Goal: Task Accomplishment & Management: Complete application form

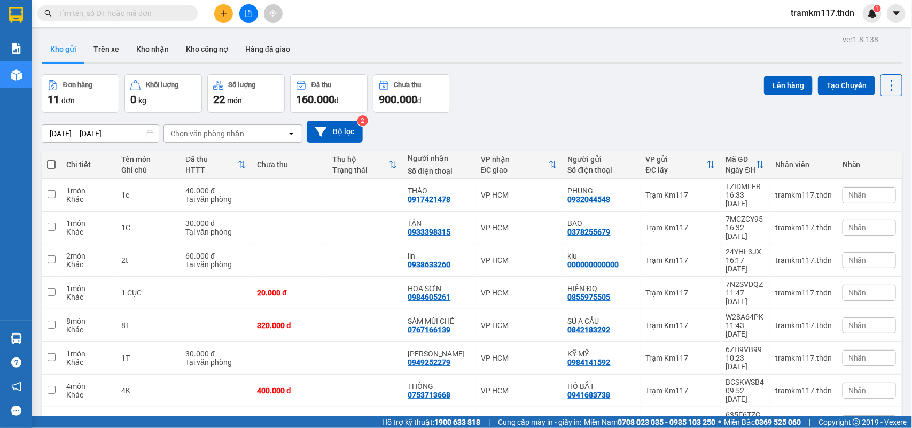
click at [225, 14] on icon "plus" at bounding box center [223, 13] width 7 height 7
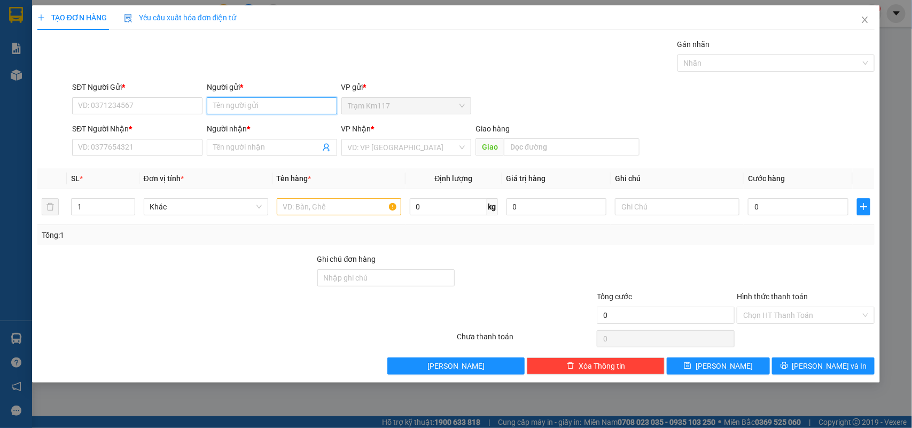
click at [239, 111] on input "Người gửi *" at bounding box center [272, 105] width 130 height 17
click at [278, 105] on input "c unê·ị·" at bounding box center [272, 105] width 130 height 17
type input "c"
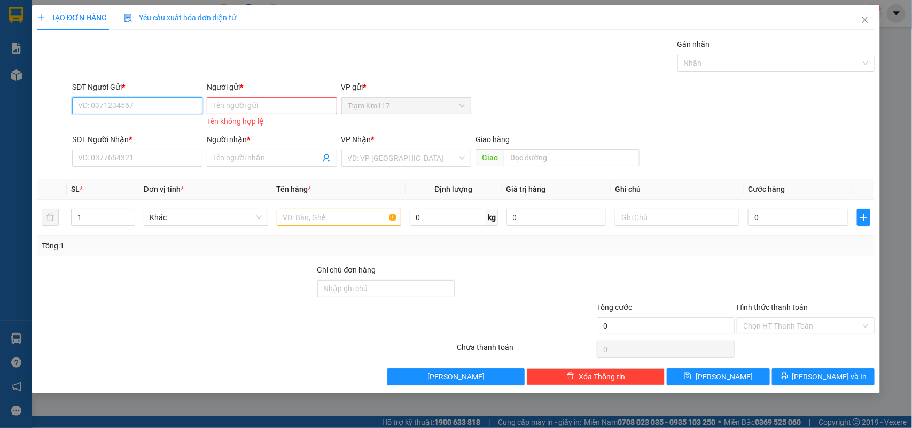
click at [161, 108] on input "SĐT Người Gửi *" at bounding box center [137, 105] width 130 height 17
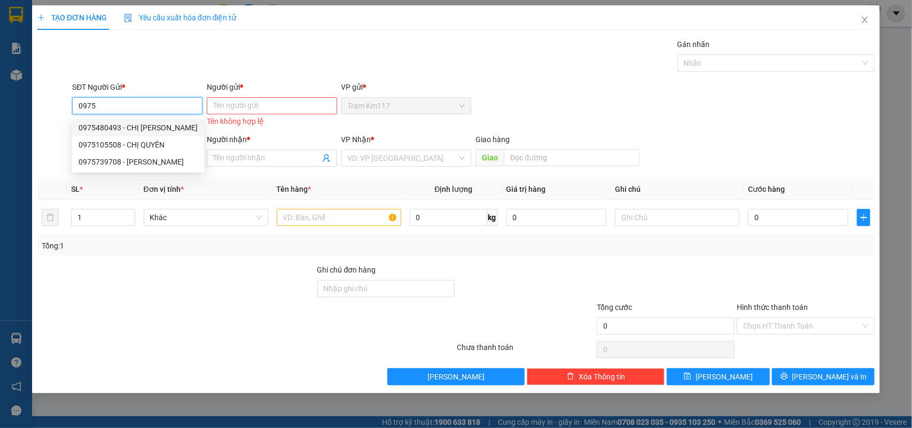
click at [126, 124] on div "0975480493 - CHỊ [PERSON_NAME]" at bounding box center [138, 128] width 119 height 12
type input "0975480493"
type input "CHỊ [PERSON_NAME]"
type input "0965538658"
type input "HÀ"
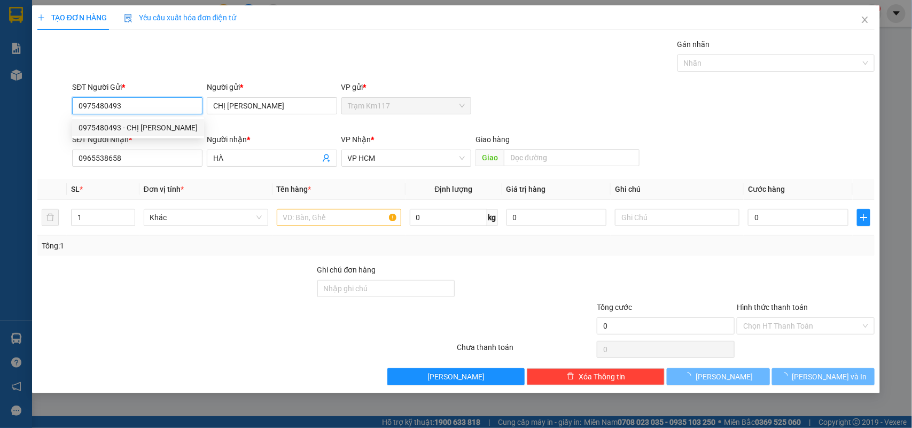
type input "50.000"
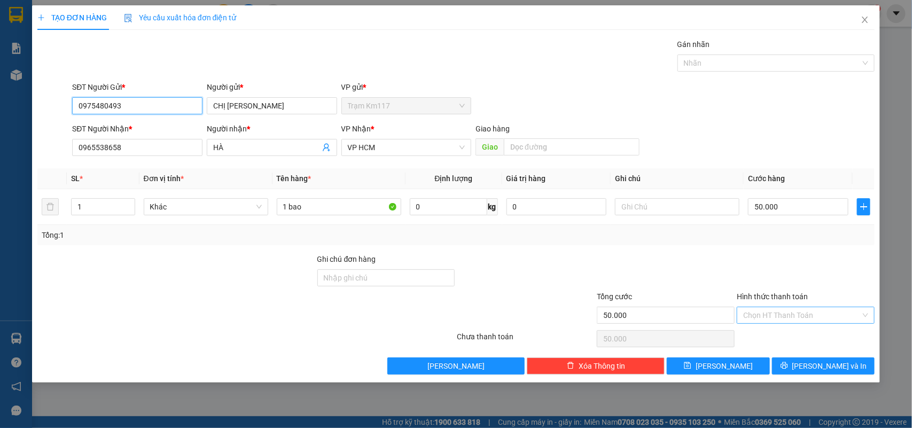
type input "0975480493"
click at [779, 312] on input "Hình thức thanh toán" at bounding box center [801, 315] width 117 height 16
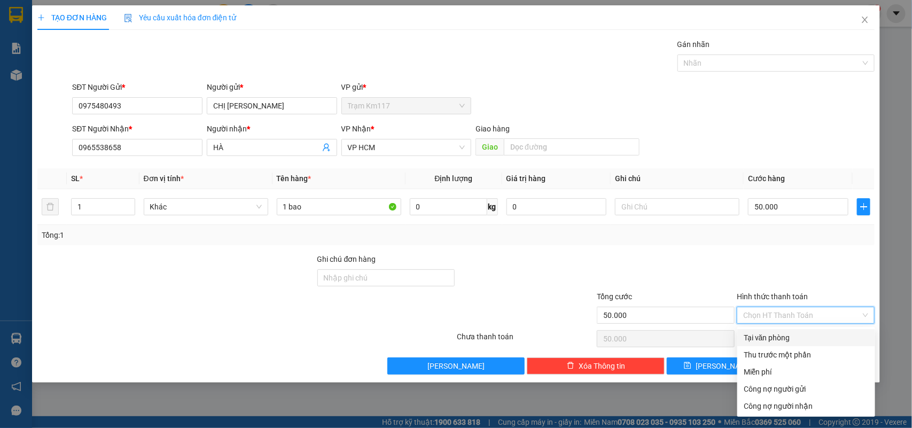
click at [770, 334] on div "Tại văn phòng" at bounding box center [805, 338] width 125 height 12
type input "0"
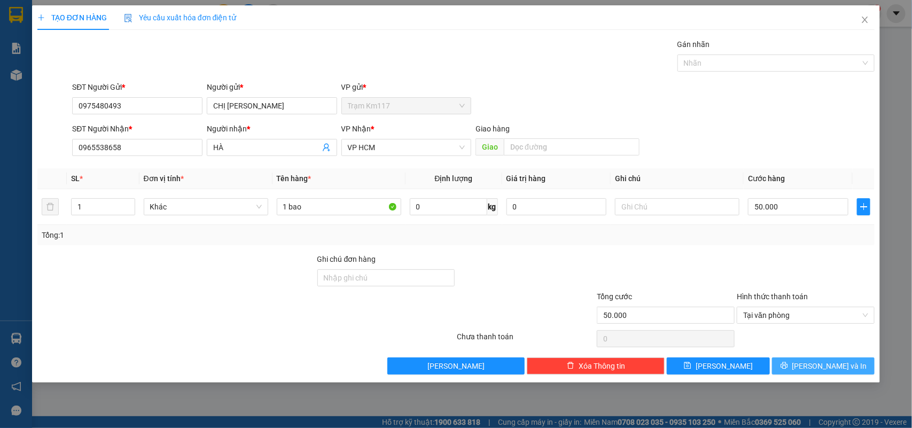
click at [788, 368] on icon "printer" at bounding box center [783, 365] width 7 height 7
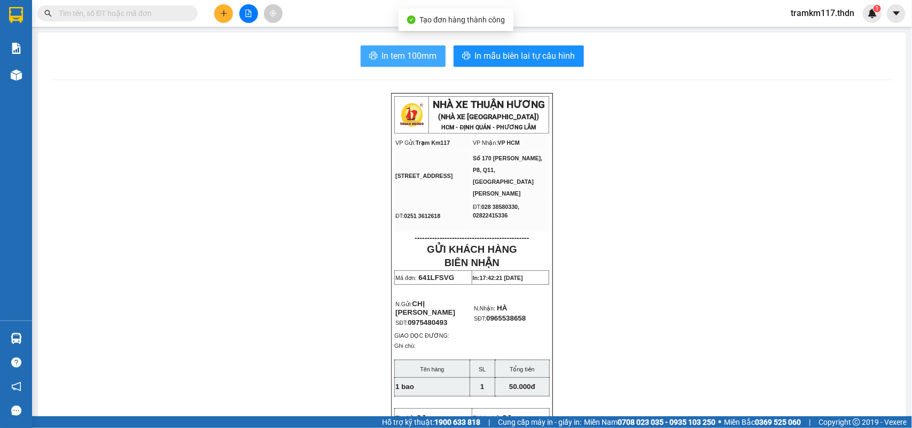
click at [409, 55] on span "In tem 100mm" at bounding box center [409, 55] width 55 height 13
click at [224, 16] on icon "plus" at bounding box center [223, 13] width 7 height 7
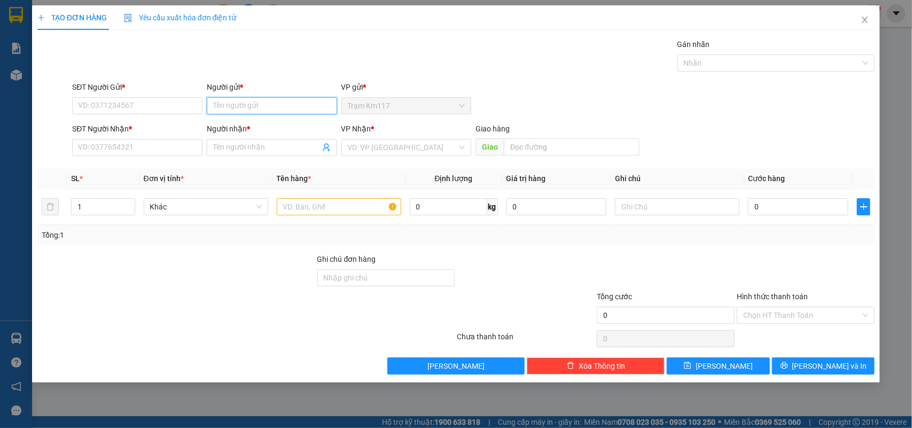
click at [246, 103] on input "Người gửi *" at bounding box center [272, 105] width 130 height 17
type input "dứng"
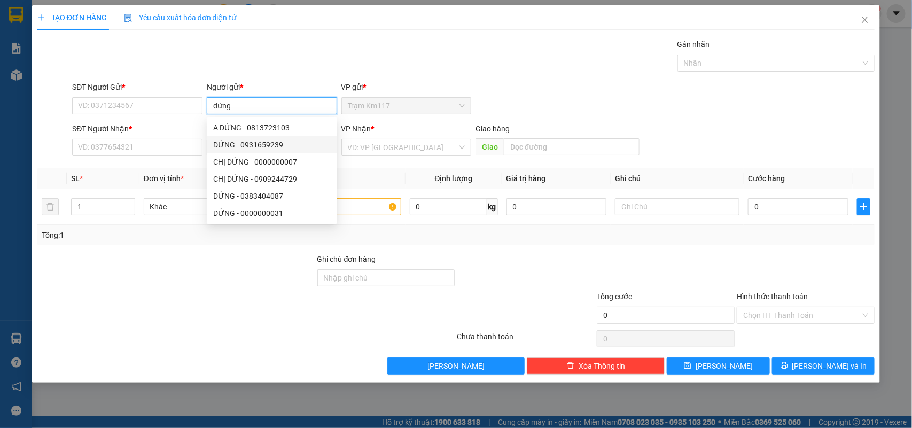
click at [233, 150] on div "DỨNG - 0931659239" at bounding box center [271, 145] width 117 height 12
type input "0931659239"
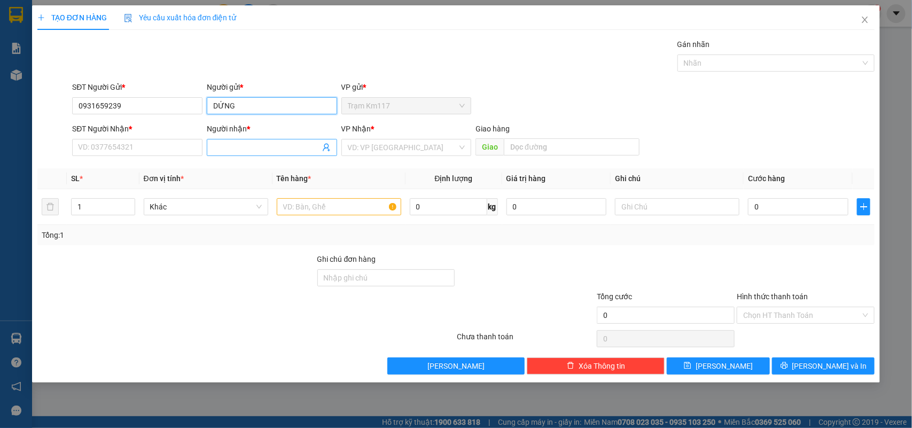
type input "DỨNG"
click at [234, 151] on input "Người nhận *" at bounding box center [266, 148] width 107 height 12
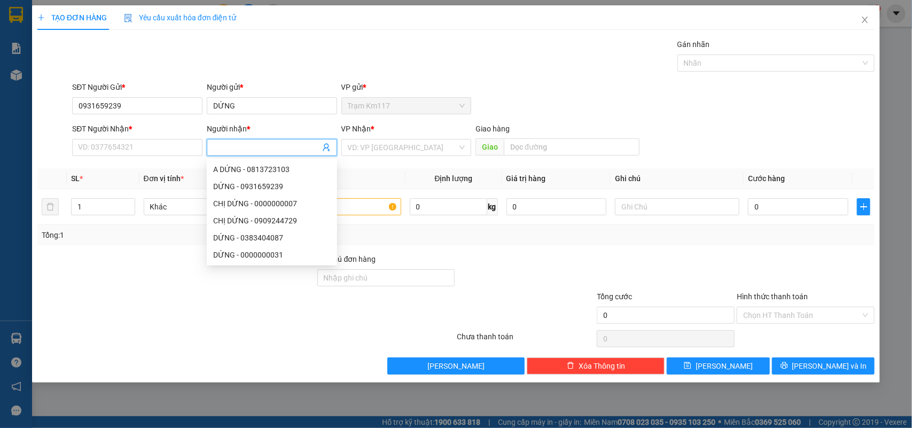
click at [327, 146] on icon "user-add" at bounding box center [326, 148] width 7 height 8
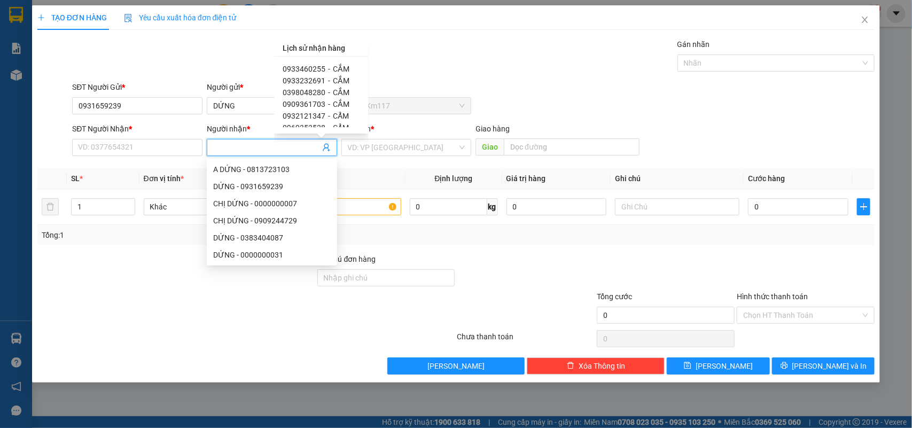
click at [312, 68] on span "0933460255" at bounding box center [303, 69] width 43 height 9
type input "0933460255"
type input "CẮM"
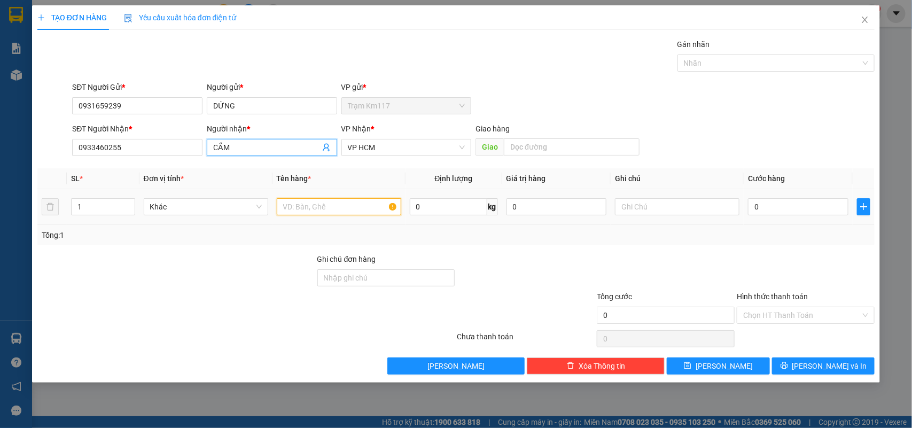
click at [317, 209] on input "text" at bounding box center [339, 206] width 124 height 17
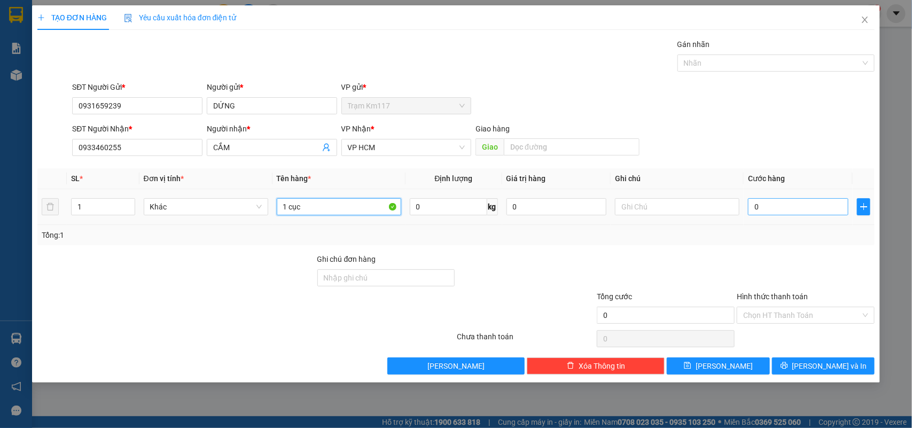
type input "1 cục"
click at [774, 211] on input "0" at bounding box center [798, 206] width 100 height 17
type input "5"
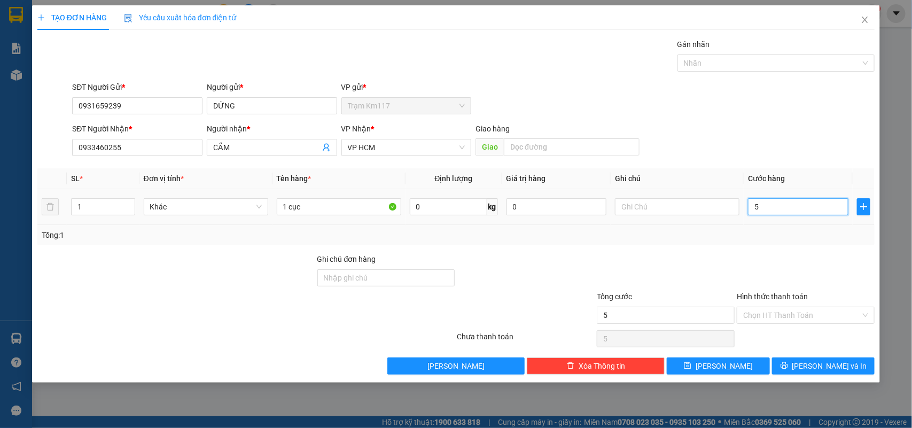
type input "50"
type input "500"
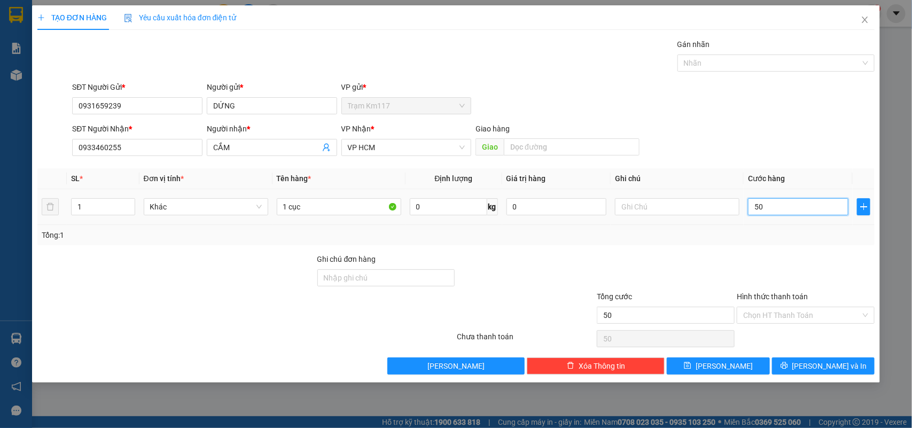
type input "500"
type input "5.000"
type input "50.000"
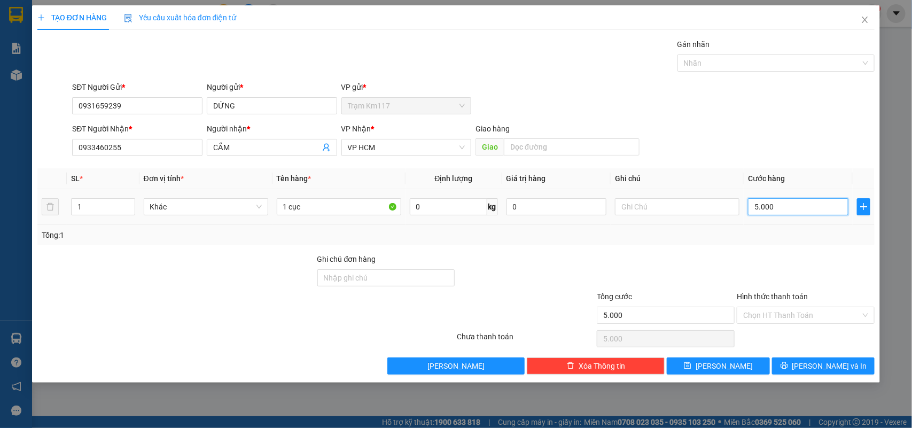
type input "50.000"
click at [794, 208] on input "50.000" at bounding box center [798, 206] width 100 height 17
type input "5.000"
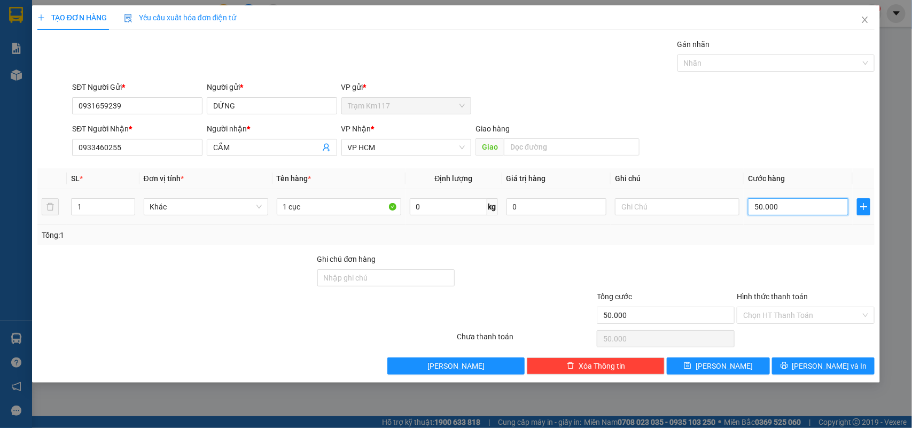
type input "5.000"
type input "500"
type input "50"
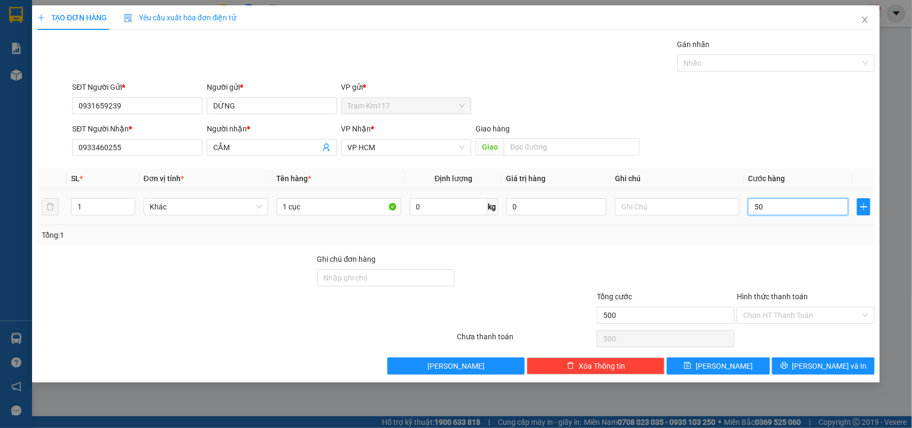
type input "50"
type input "5"
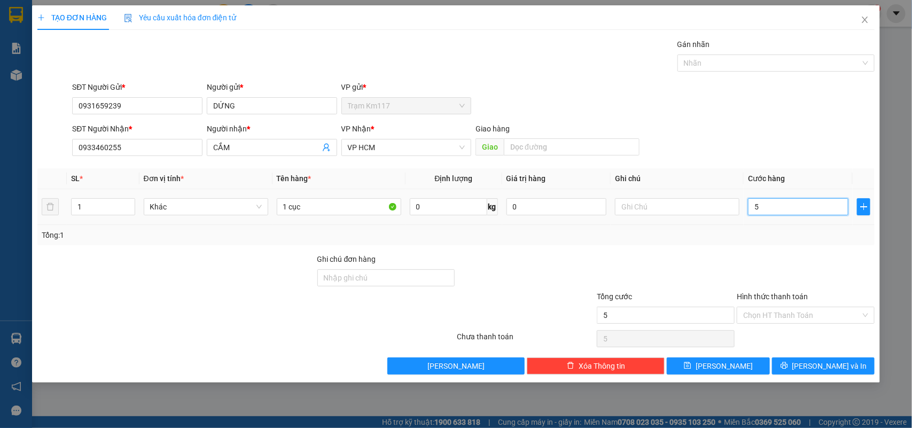
type input "0"
click at [751, 207] on input "0" at bounding box center [798, 206] width 100 height 17
type input "30"
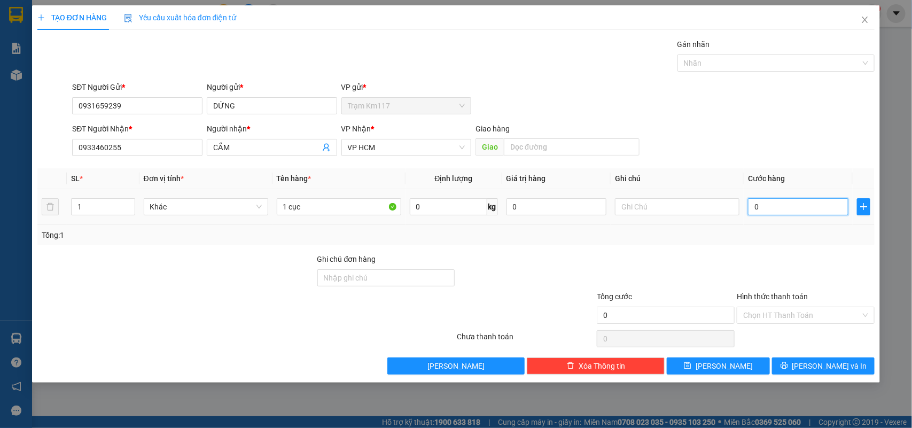
type input "30"
type input "300"
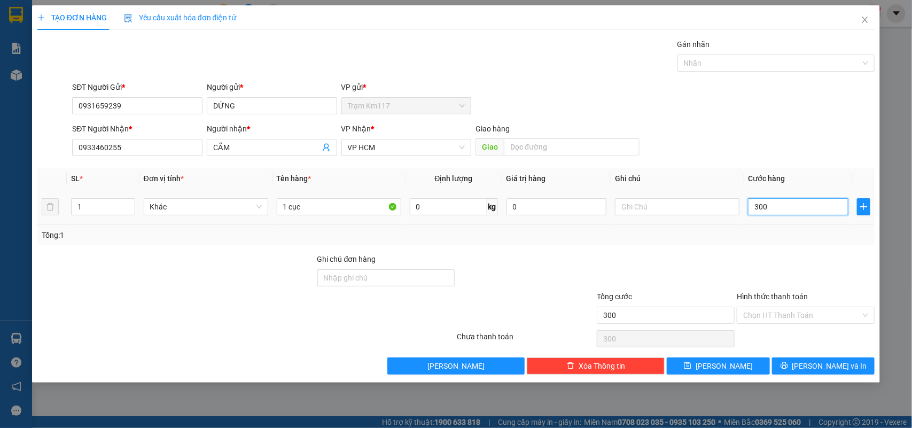
type input "3.000"
type input "30.000"
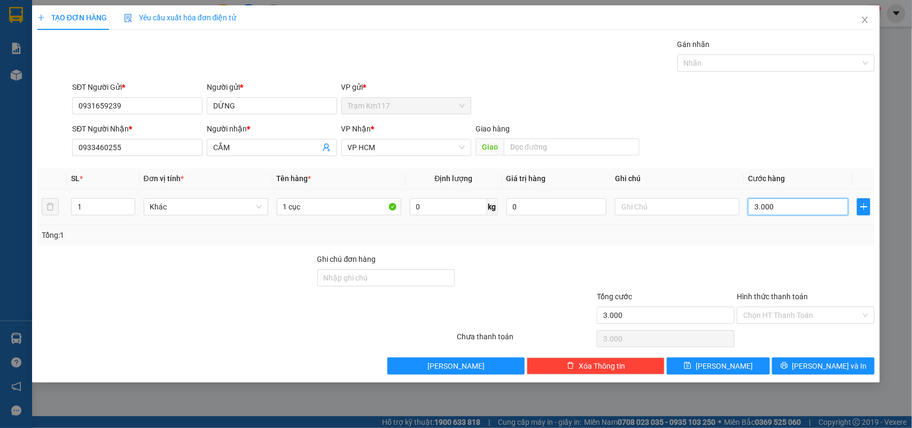
type input "30.000"
click at [735, 63] on div at bounding box center [771, 63] width 182 height 13
type input "30.000"
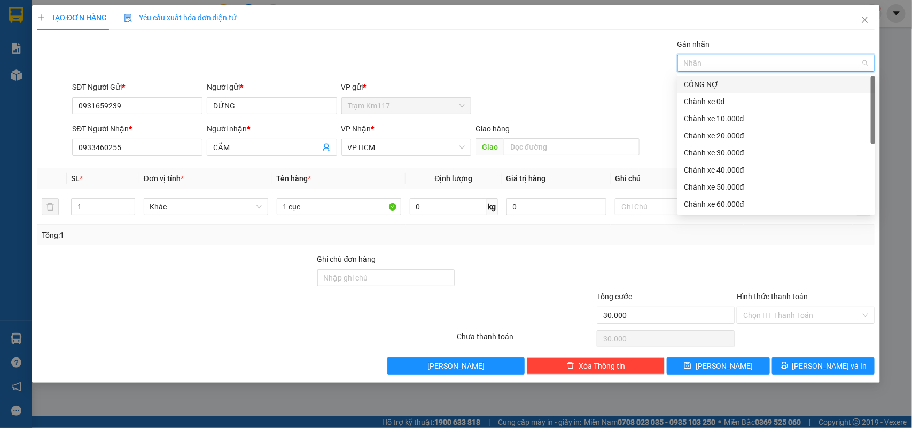
click at [702, 86] on div "CÔNG NỢ" at bounding box center [776, 85] width 185 height 12
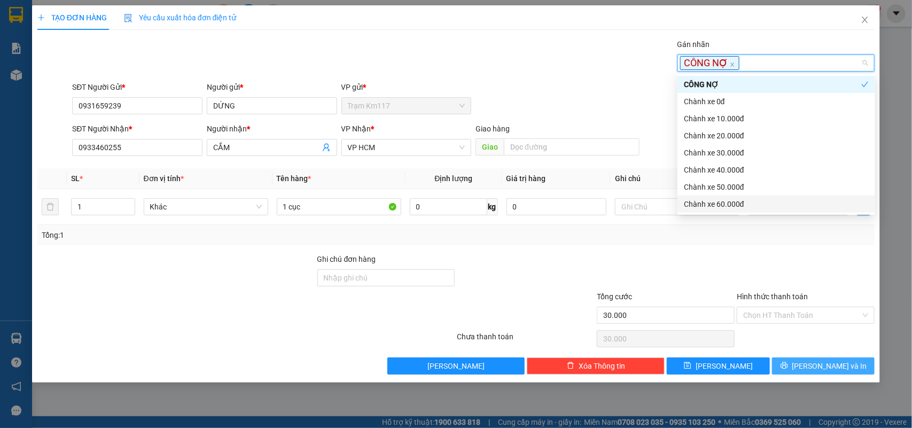
click at [787, 367] on icon "printer" at bounding box center [783, 365] width 7 height 7
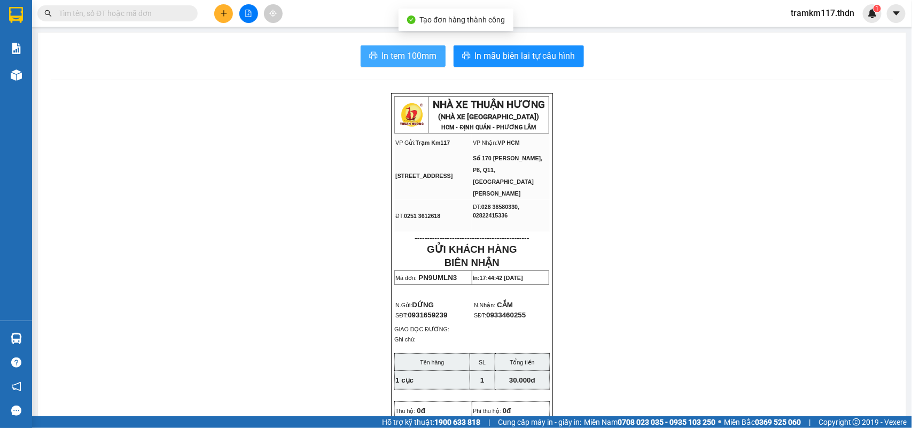
click at [393, 59] on span "In tem 100mm" at bounding box center [409, 55] width 55 height 13
click at [223, 14] on icon "plus" at bounding box center [223, 13] width 1 height 6
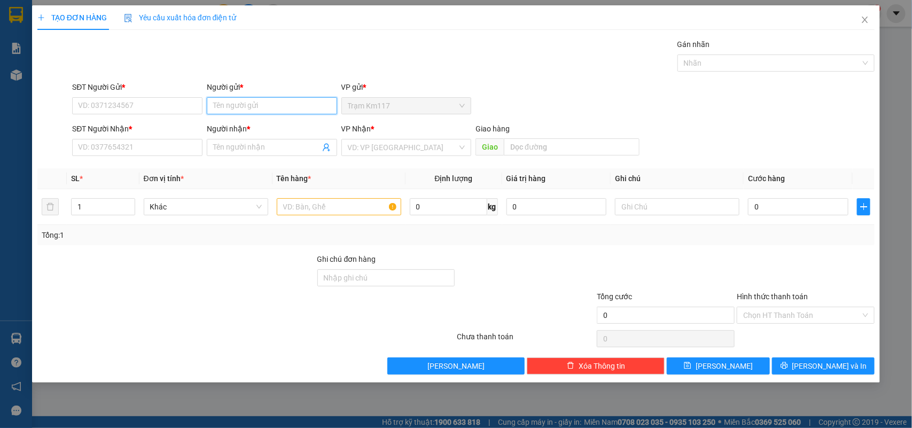
click at [233, 105] on input "Người gửi *" at bounding box center [272, 105] width 130 height 17
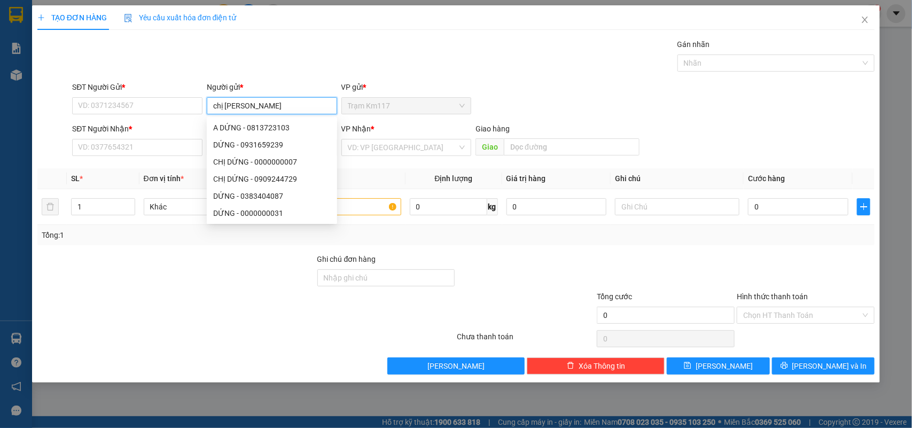
type input "chị quyên"
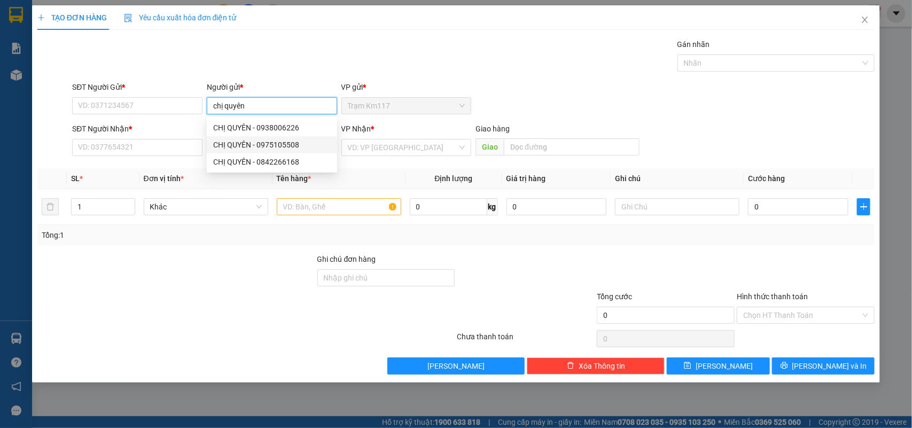
click at [273, 146] on div "CHỊ QUYÊN - 0975105508" at bounding box center [271, 145] width 117 height 12
type input "0975105508"
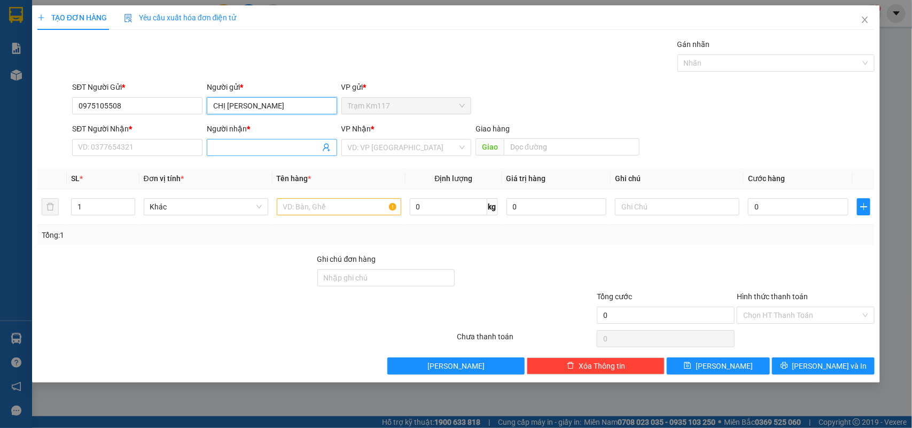
type input "CHỊ [PERSON_NAME]"
click at [326, 148] on icon "user-add" at bounding box center [326, 147] width 9 height 9
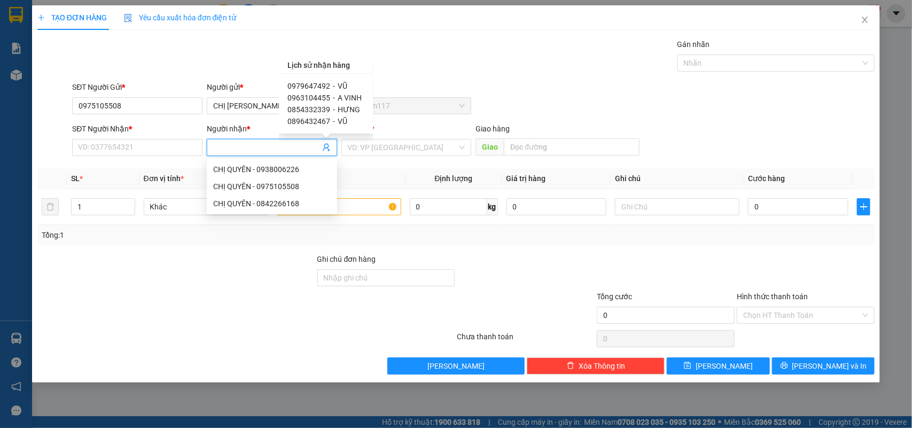
click at [311, 84] on span "0979647492" at bounding box center [308, 86] width 43 height 9
type input "0979647492"
type input "VŨ"
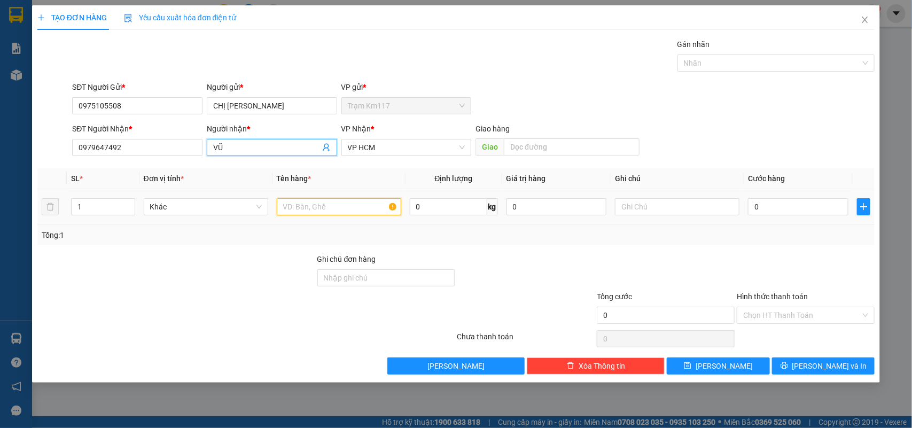
click at [336, 207] on input "text" at bounding box center [339, 206] width 124 height 17
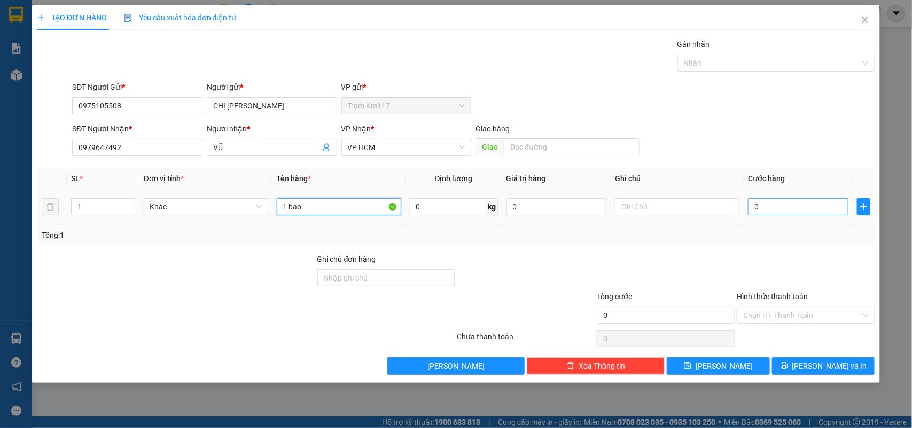
type input "1 bao"
click at [778, 205] on input "0" at bounding box center [798, 206] width 100 height 17
type input "5"
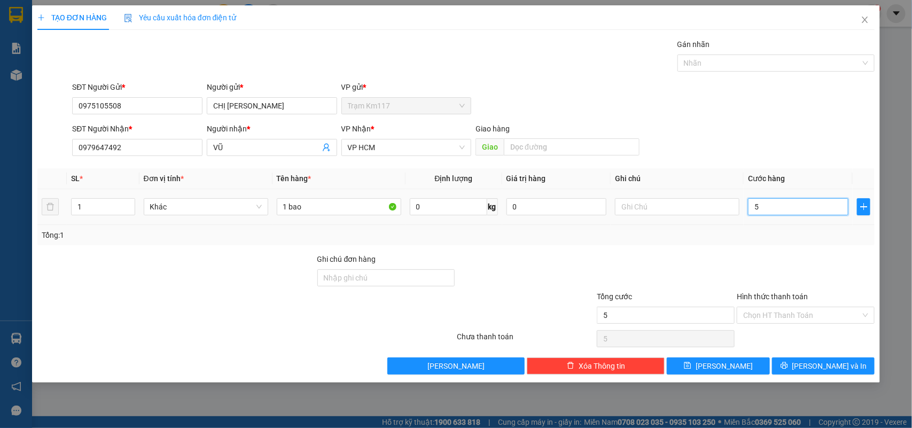
type input "50"
type input "500"
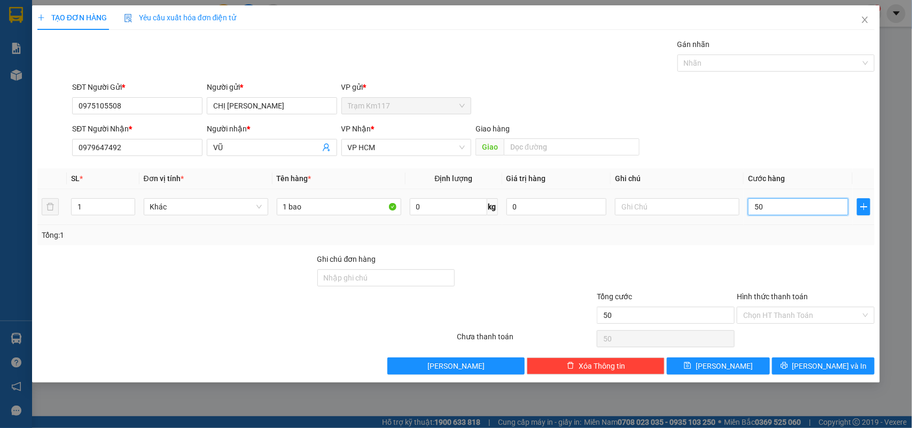
type input "500"
type input "5.000"
type input "50.000"
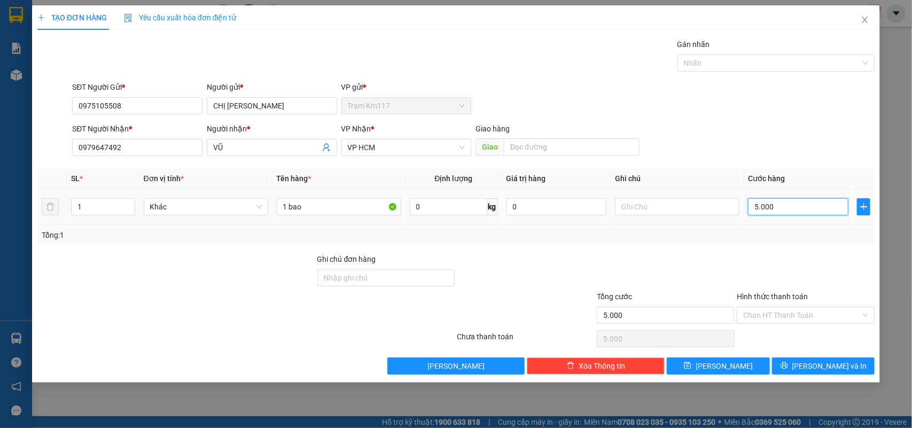
type input "50.000"
click at [777, 319] on input "Hình thức thanh toán" at bounding box center [801, 315] width 117 height 16
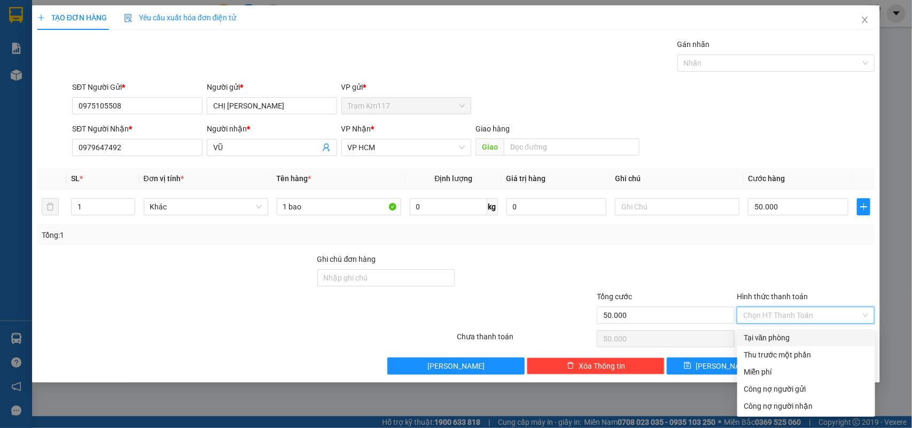
click at [777, 337] on div "Tại văn phòng" at bounding box center [805, 338] width 125 height 12
type input "0"
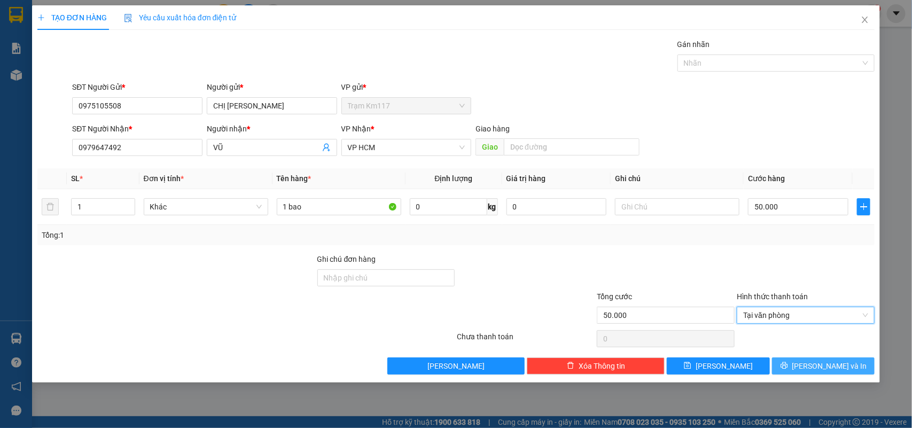
click at [809, 372] on button "[PERSON_NAME] và In" at bounding box center [823, 365] width 103 height 17
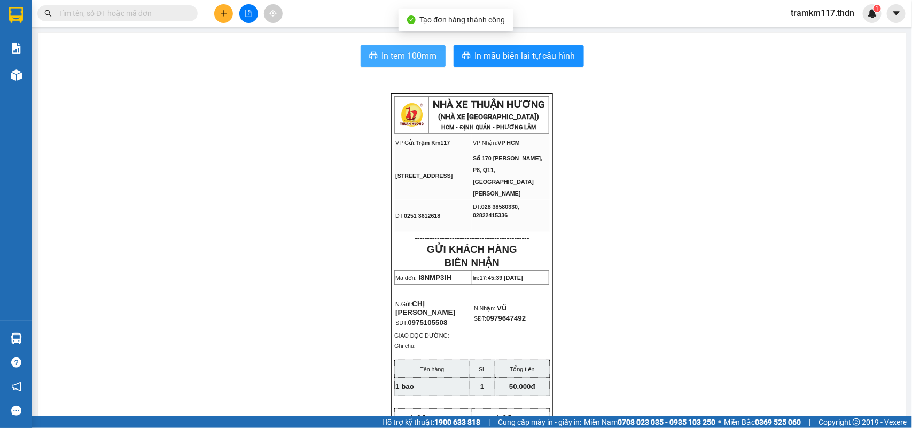
click at [398, 61] on span "In tem 100mm" at bounding box center [409, 55] width 55 height 13
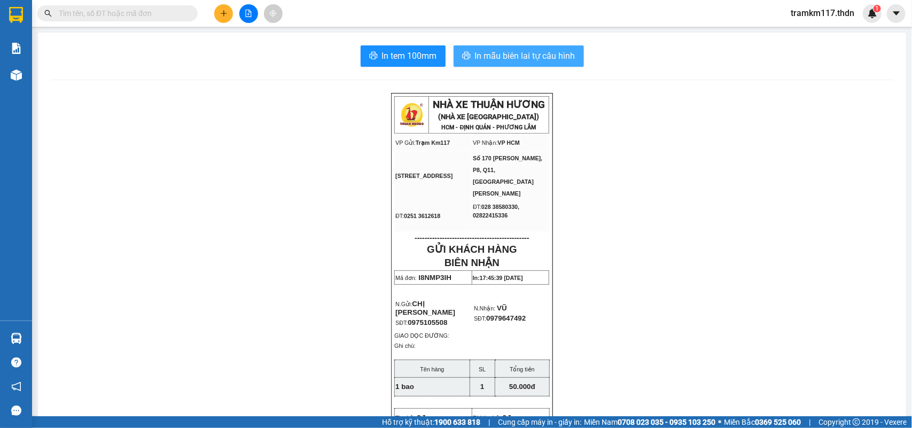
click at [489, 52] on span "In mẫu biên lai tự cấu hình" at bounding box center [525, 55] width 100 height 13
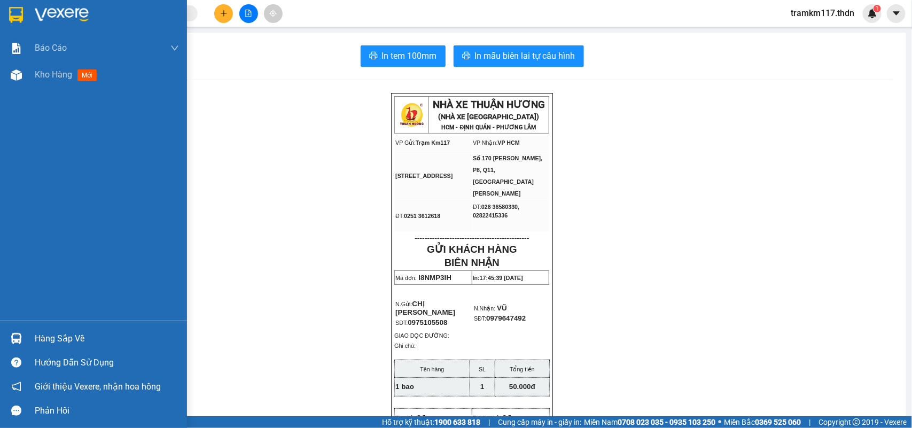
click at [15, 16] on img at bounding box center [16, 15] width 14 height 16
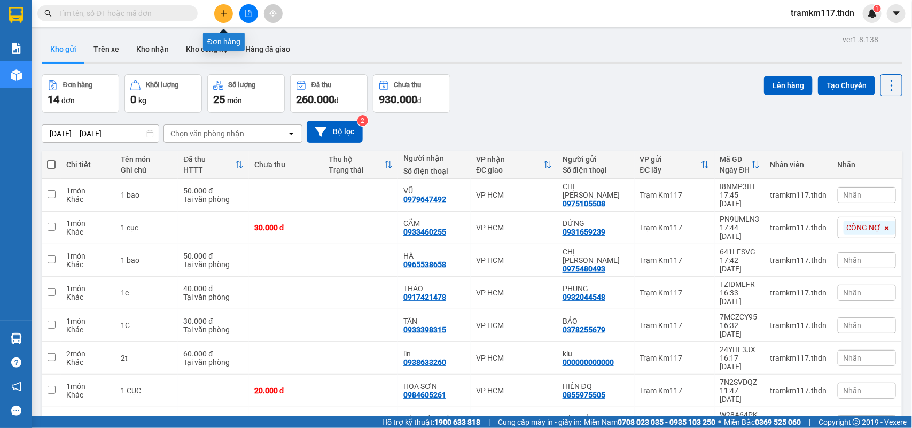
click at [222, 14] on icon "plus" at bounding box center [223, 13] width 7 height 7
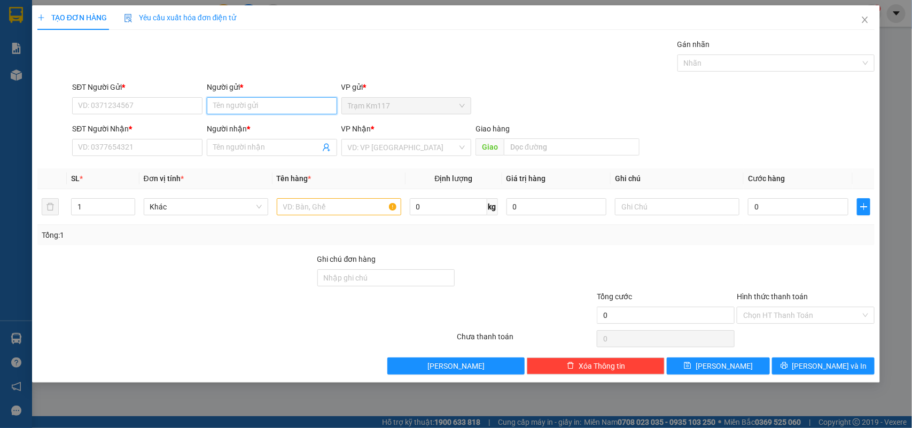
click at [232, 108] on input "Người gửi *" at bounding box center [272, 105] width 130 height 17
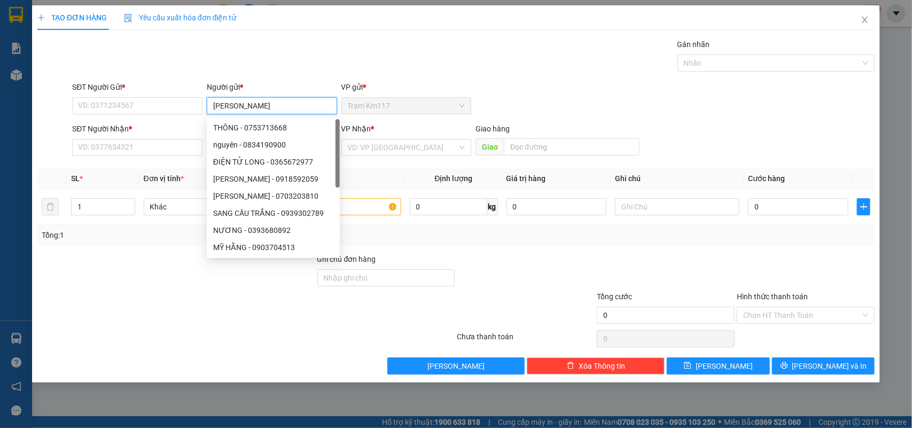
type input "[PERSON_NAME]"
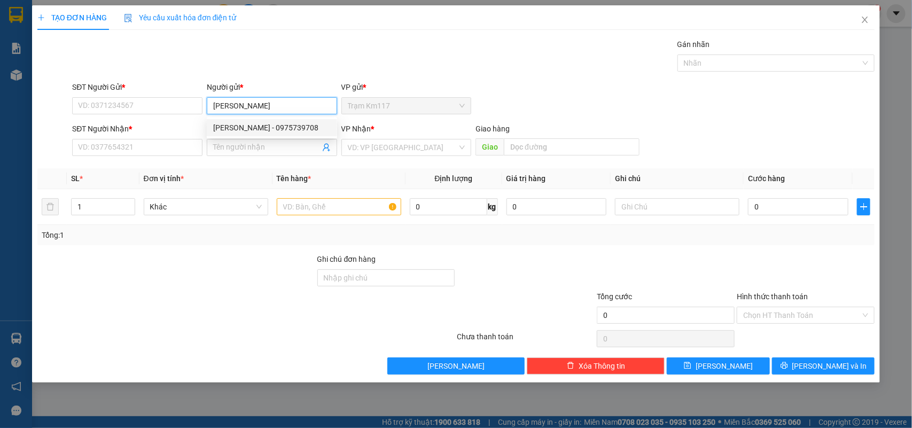
click at [248, 122] on div "[PERSON_NAME] - 0975739708" at bounding box center [271, 128] width 117 height 12
type input "0975739708"
type input "[PERSON_NAME]"
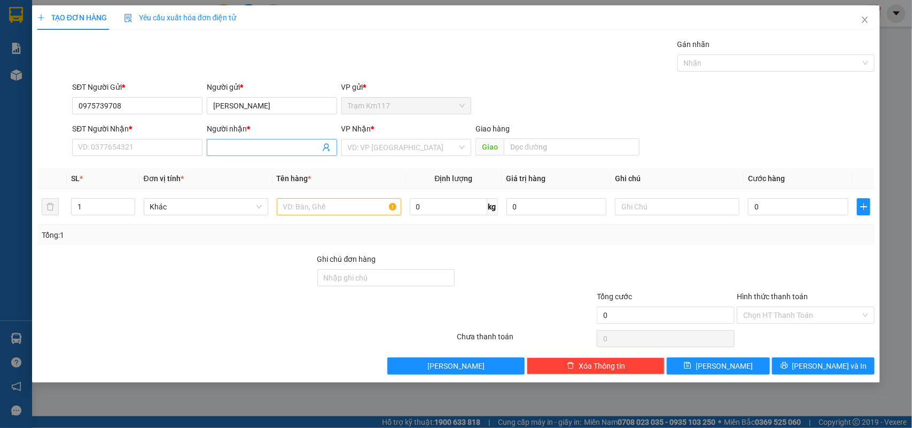
click at [327, 150] on icon "user-add" at bounding box center [326, 147] width 9 height 9
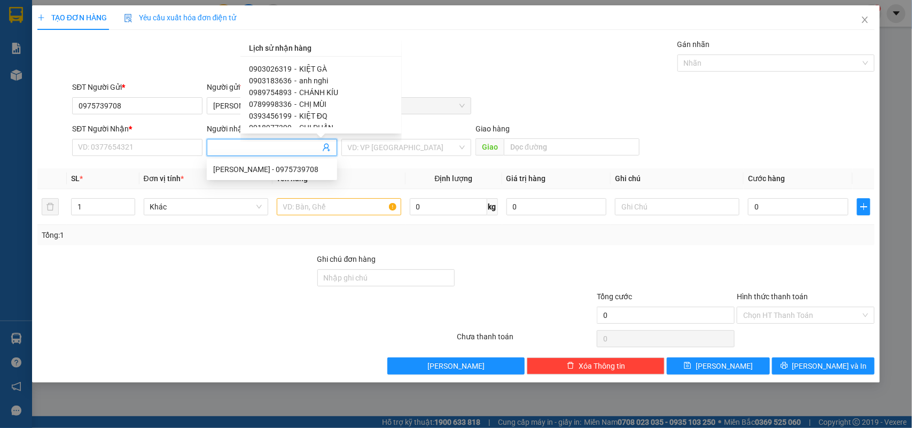
click at [282, 67] on span "0903026319" at bounding box center [270, 69] width 43 height 9
type input "0903026319"
type input "KIỆT GÀ"
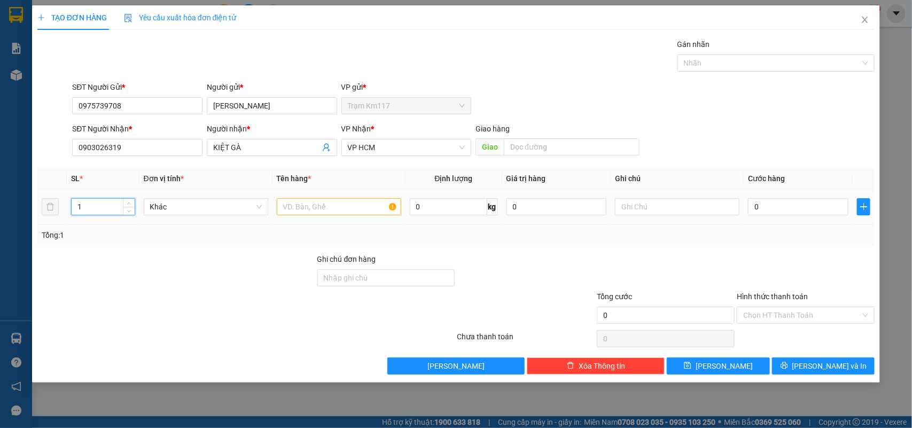
click at [113, 207] on input "1" at bounding box center [103, 207] width 63 height 16
click at [124, 204] on span "Increase Value" at bounding box center [129, 204] width 12 height 10
type input "3"
click at [124, 204] on span "Increase Value" at bounding box center [129, 204] width 12 height 10
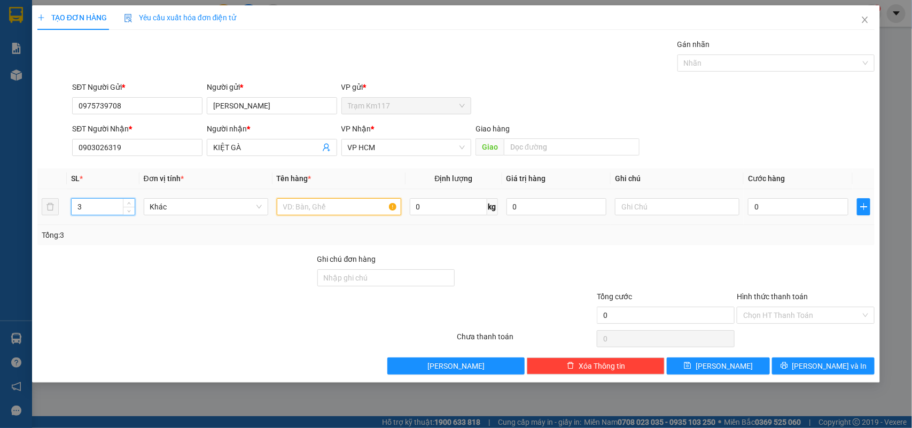
click at [313, 209] on input "text" at bounding box center [339, 206] width 124 height 17
type input "2 LỒNG 1 GIỎ"
click at [776, 210] on input "0" at bounding box center [798, 206] width 100 height 17
type input "3"
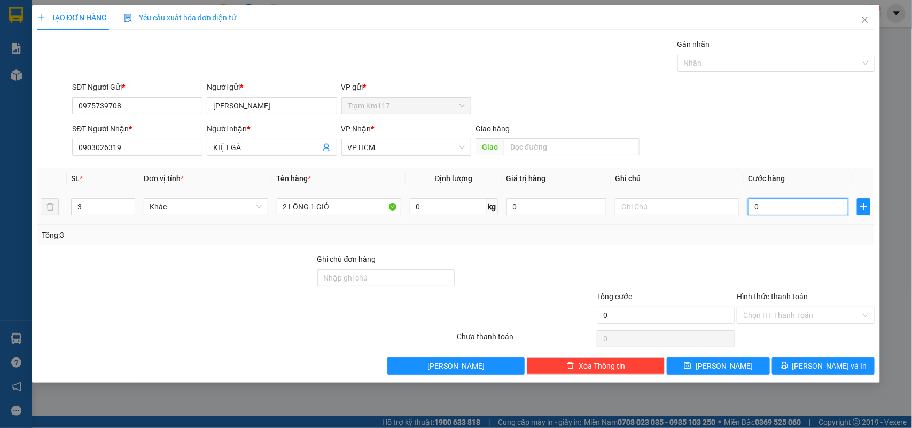
type input "3"
type input "34"
type input "340"
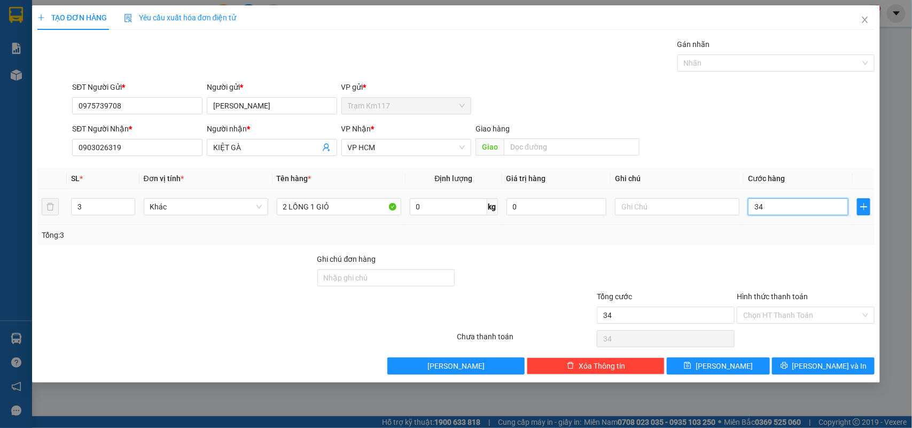
type input "340"
type input "3.400"
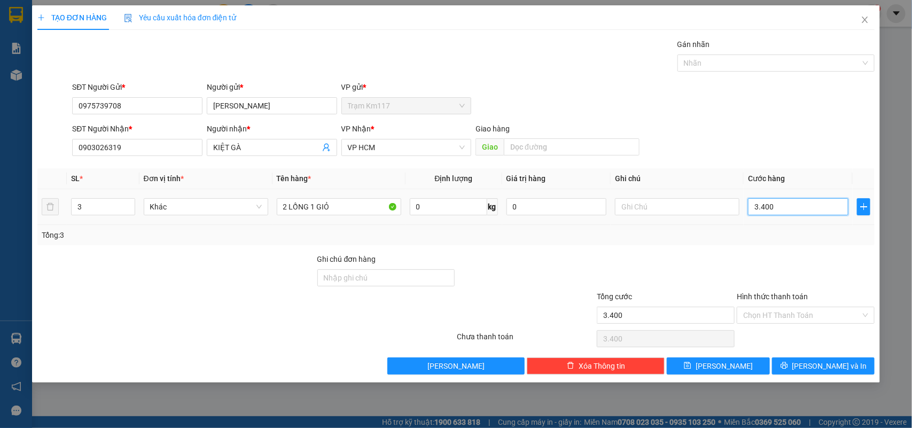
type input "34.000"
type input "340.000"
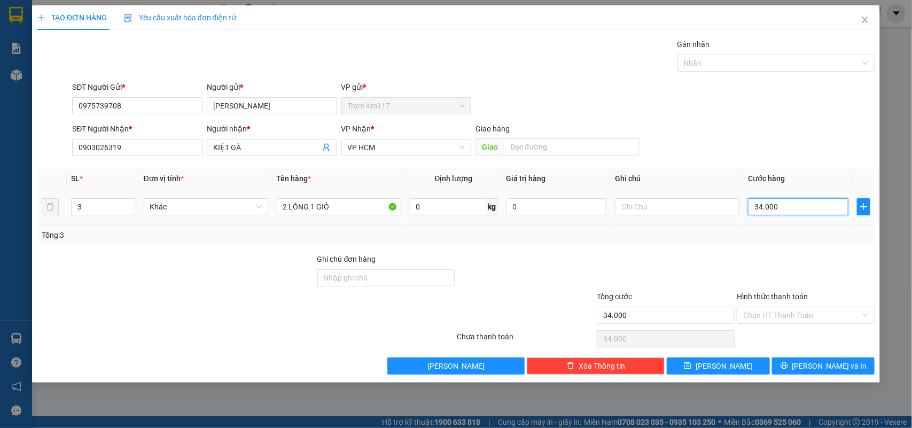
type input "340.000"
click at [724, 366] on span "[PERSON_NAME]" at bounding box center [723, 366] width 57 height 12
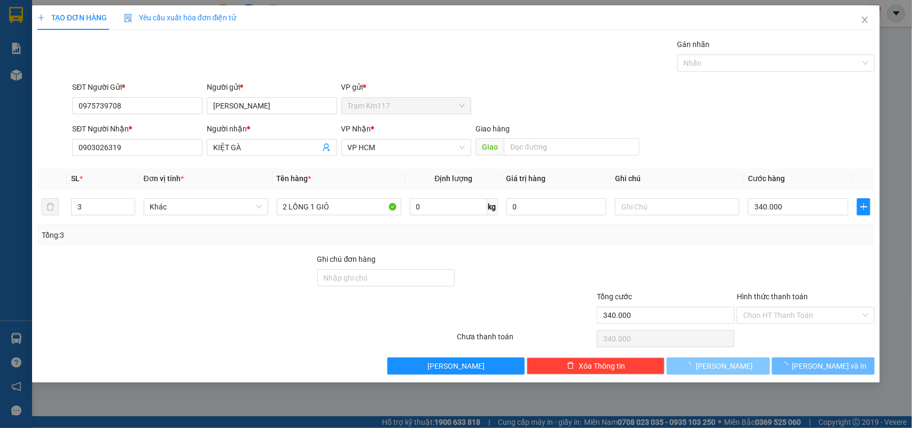
type input "1"
type input "0"
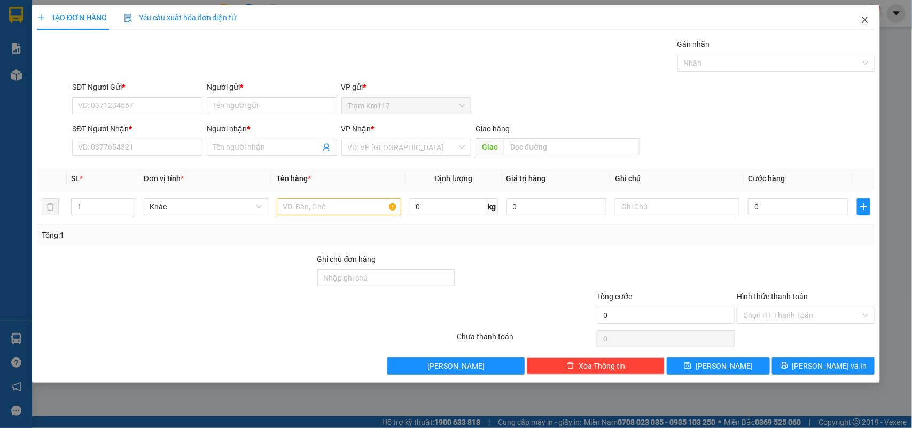
click at [864, 19] on icon "close" at bounding box center [864, 19] width 9 height 9
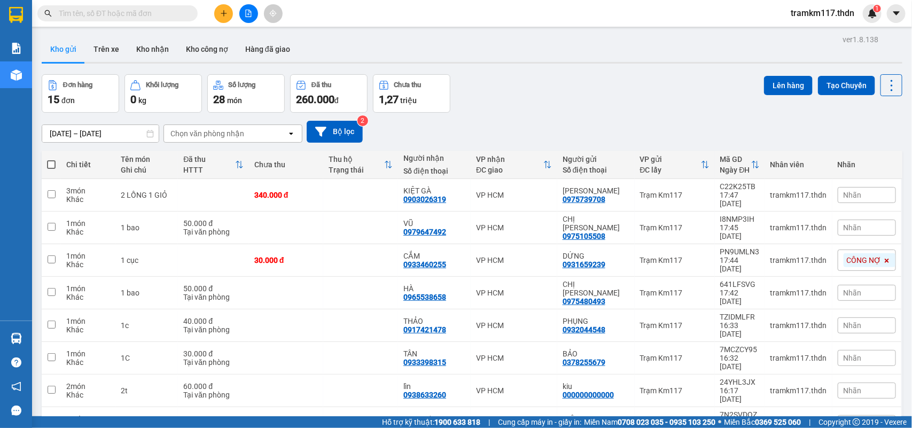
click at [51, 164] on span at bounding box center [51, 164] width 9 height 9
click at [51, 159] on input "checkbox" at bounding box center [51, 159] width 0 height 0
checkbox input "true"
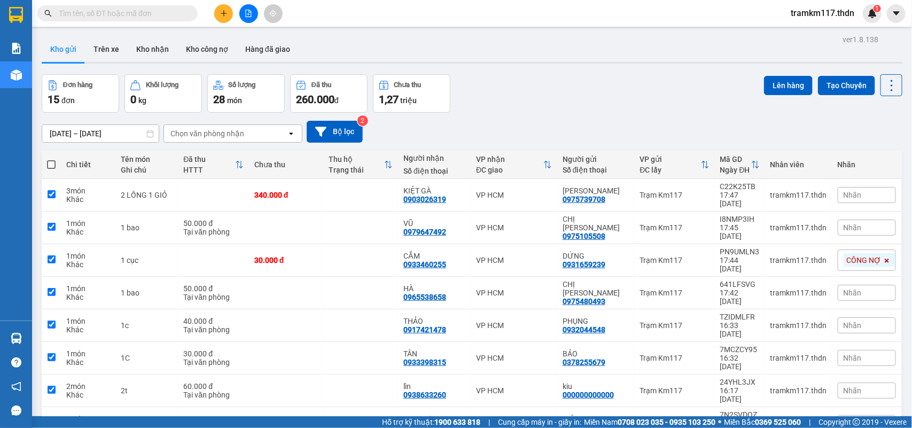
checkbox input "true"
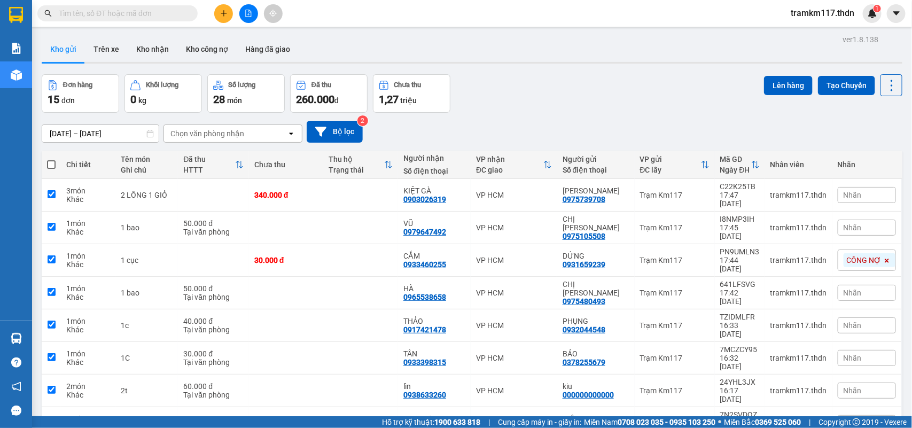
checkbox input "true"
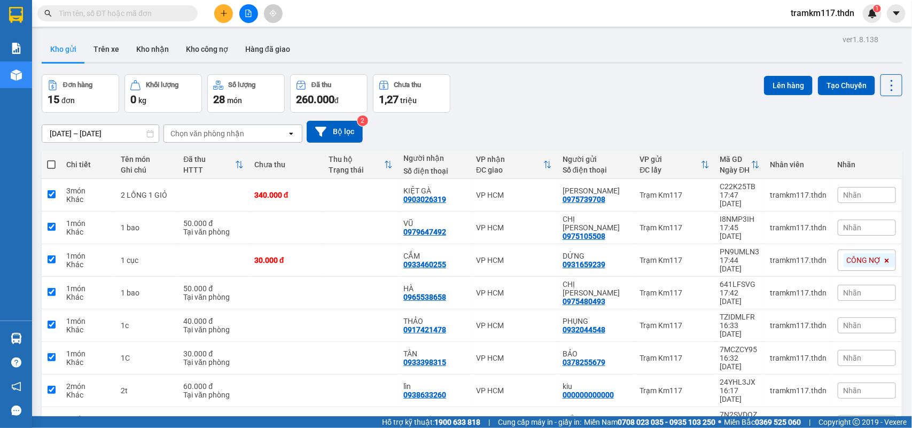
checkbox input "true"
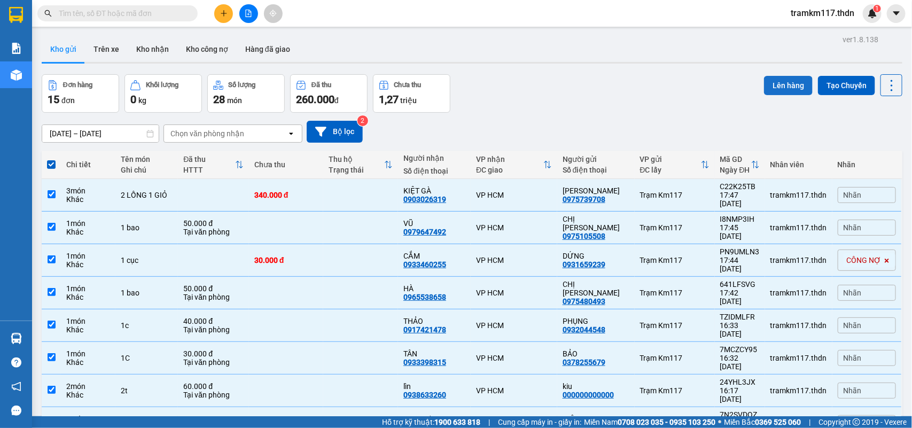
click at [777, 83] on button "Lên hàng" at bounding box center [788, 85] width 49 height 19
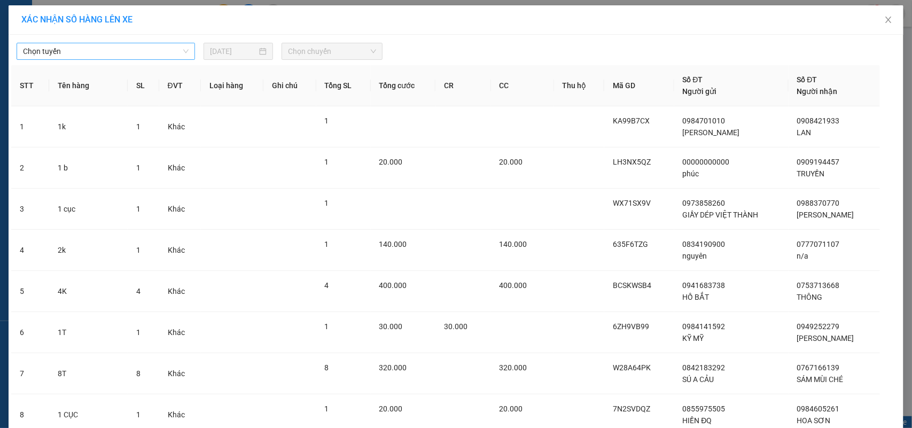
click at [113, 52] on span "Chọn tuyến" at bounding box center [106, 51] width 166 height 16
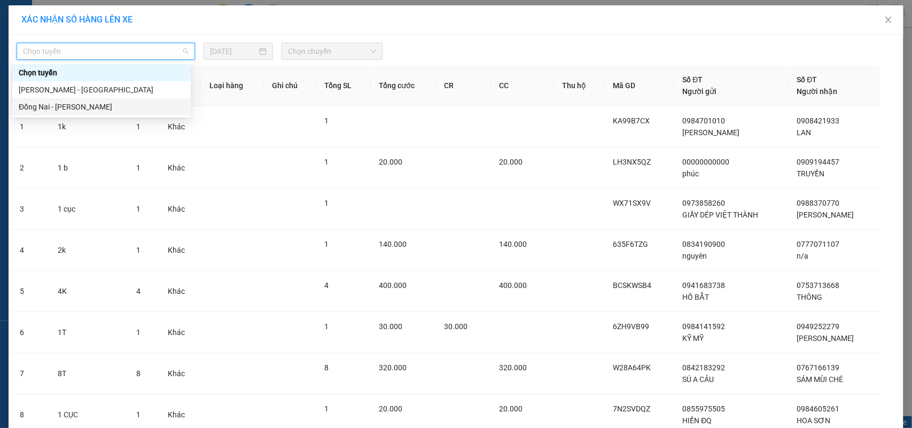
click at [67, 106] on div "Đồng Nai - [PERSON_NAME]" at bounding box center [102, 107] width 166 height 12
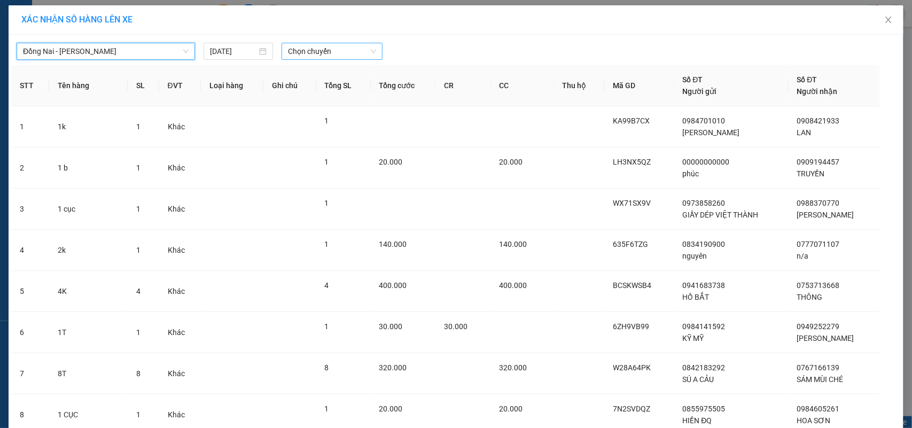
click at [292, 51] on span "Chọn chuyến" at bounding box center [332, 51] width 88 height 16
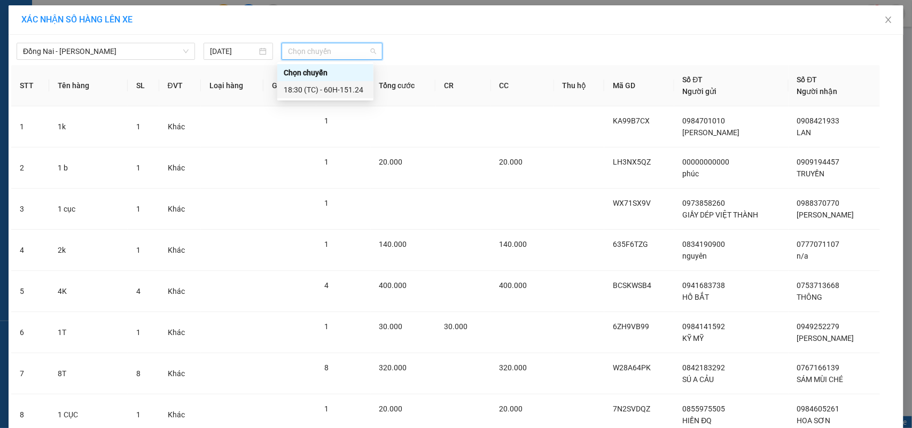
click at [293, 87] on div "18:30 (TC) - 60H-151.24" at bounding box center [325, 90] width 83 height 12
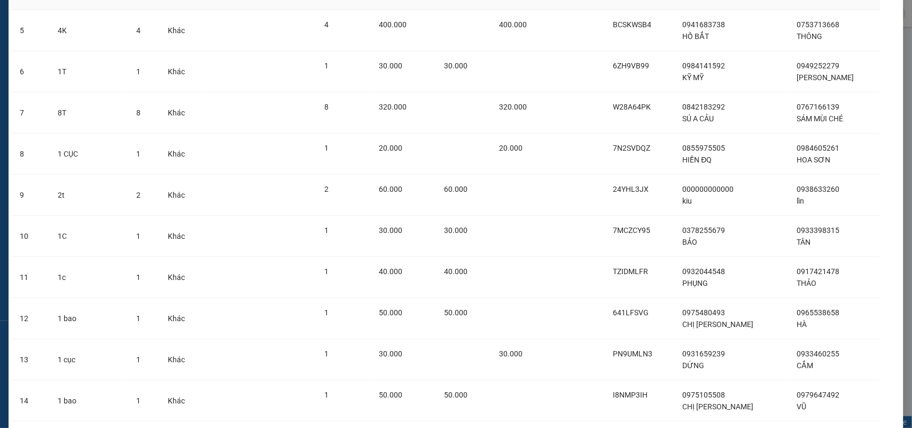
scroll to position [382, 0]
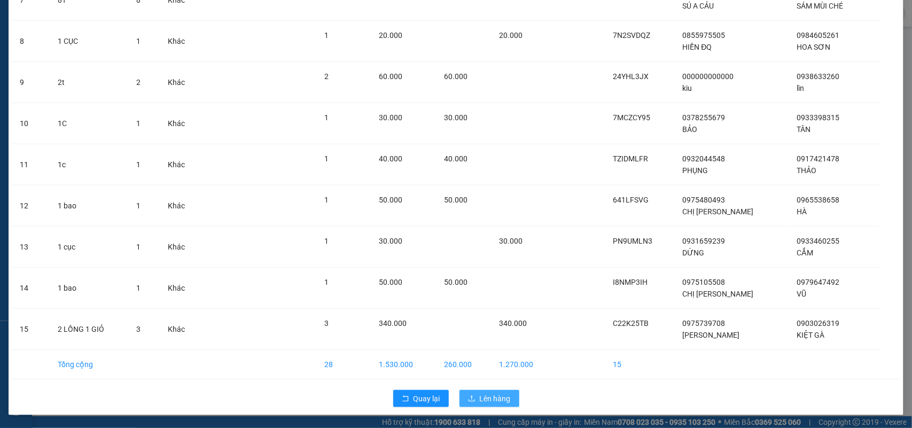
click at [485, 398] on span "Lên hàng" at bounding box center [495, 399] width 31 height 12
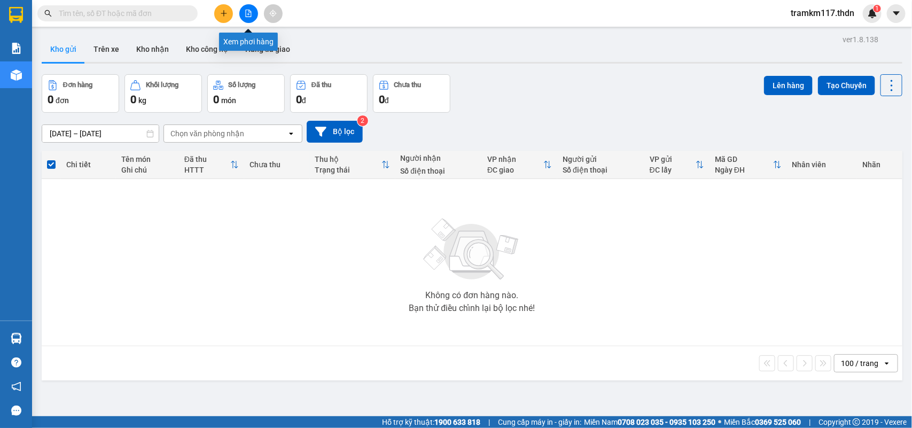
click at [249, 10] on icon "file-add" at bounding box center [249, 13] width 6 height 7
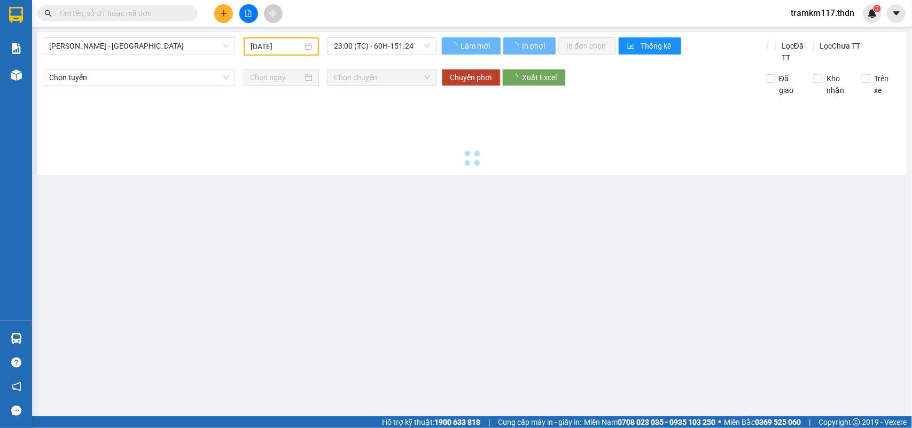
type input "[DATE]"
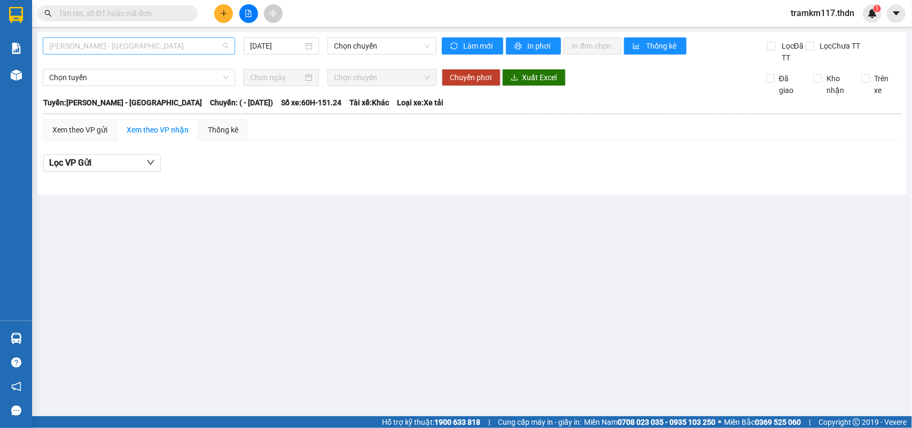
click at [185, 46] on span "[PERSON_NAME] - [GEOGRAPHIC_DATA]" at bounding box center [138, 46] width 179 height 16
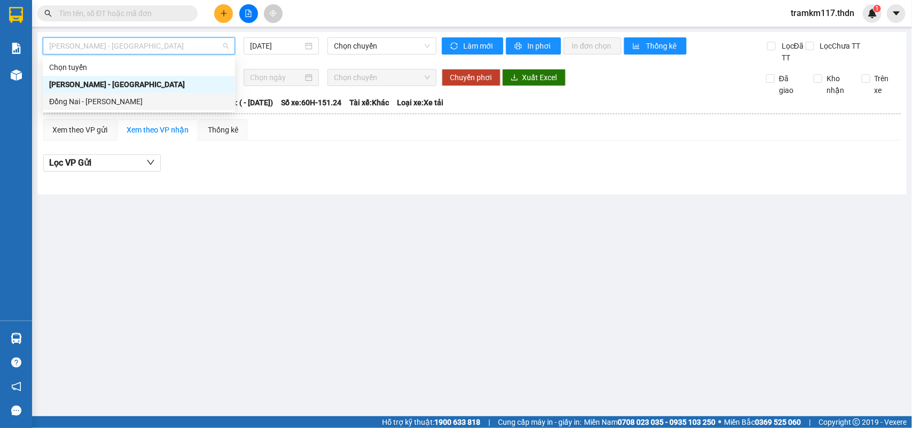
click at [97, 99] on div "Đồng Nai - [PERSON_NAME]" at bounding box center [138, 102] width 179 height 12
type input "[DATE]"
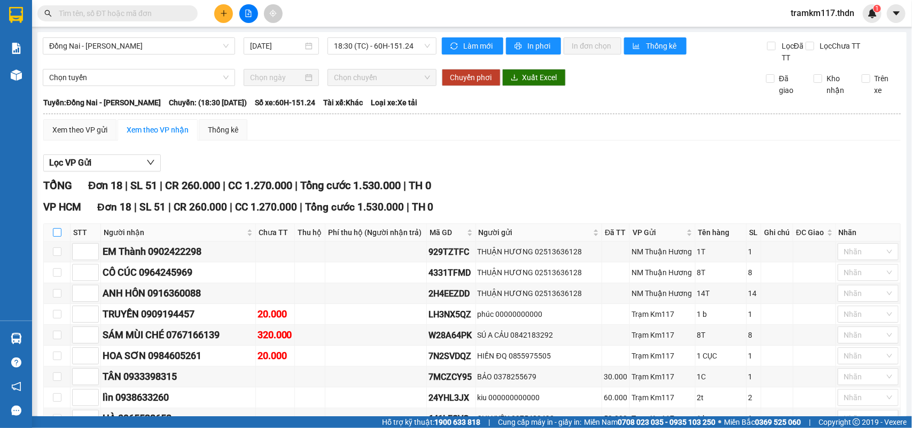
click at [57, 233] on input "checkbox" at bounding box center [57, 232] width 9 height 9
checkbox input "true"
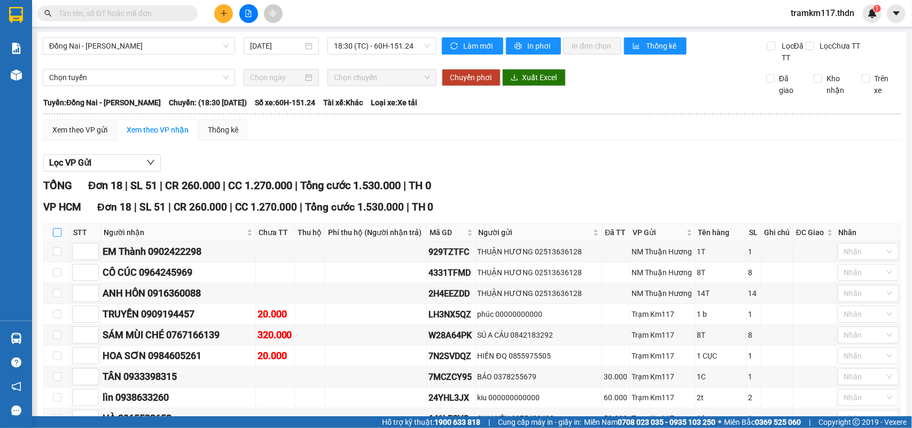
checkbox input "true"
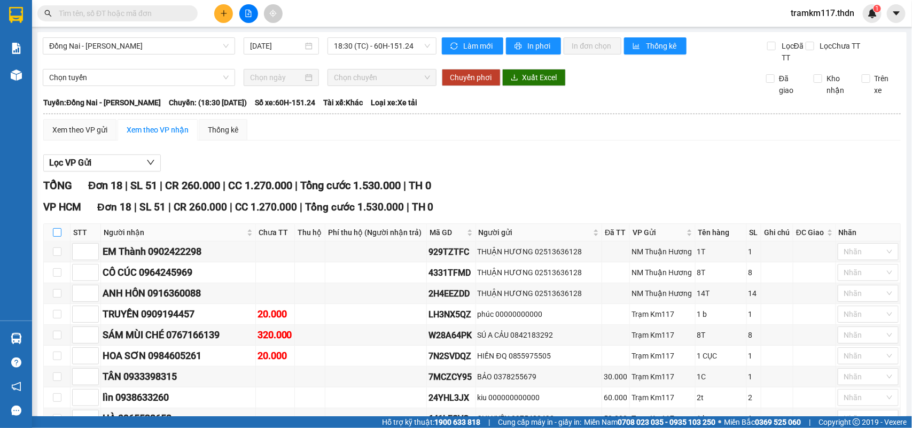
checkbox input "true"
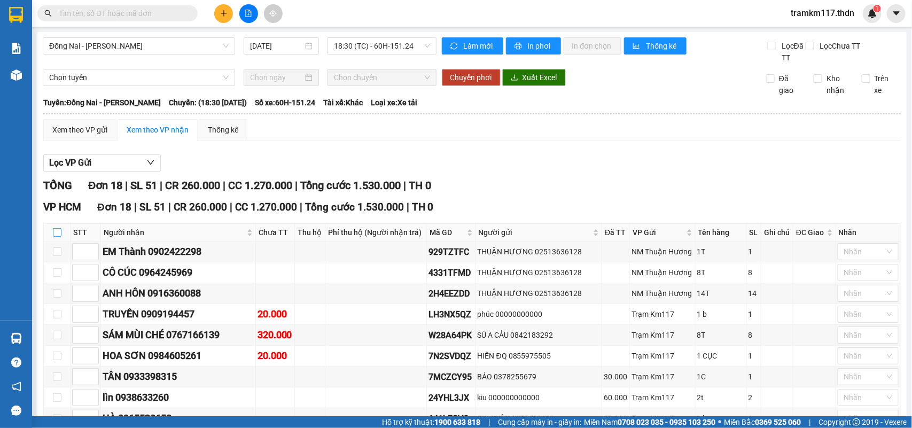
checkbox input "true"
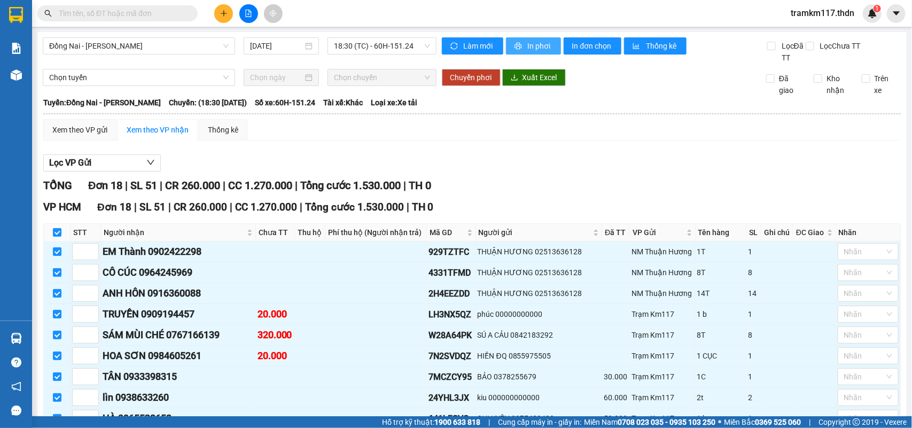
click at [528, 46] on span "In phơi" at bounding box center [540, 46] width 25 height 12
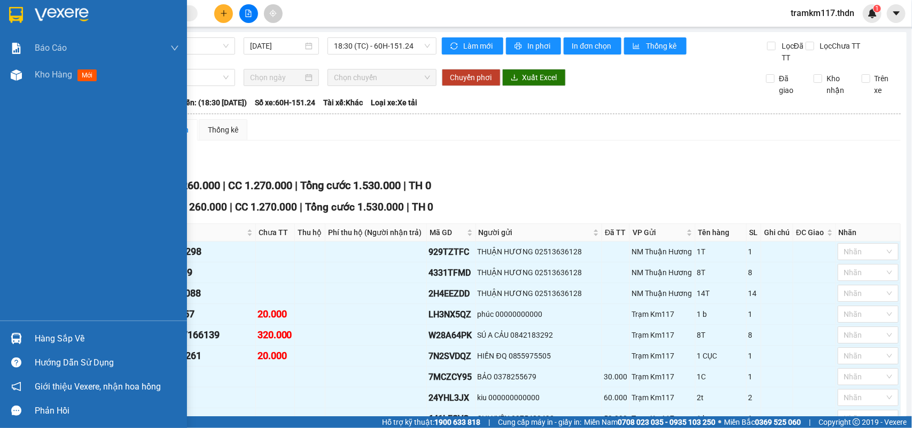
click at [12, 13] on img at bounding box center [16, 15] width 14 height 16
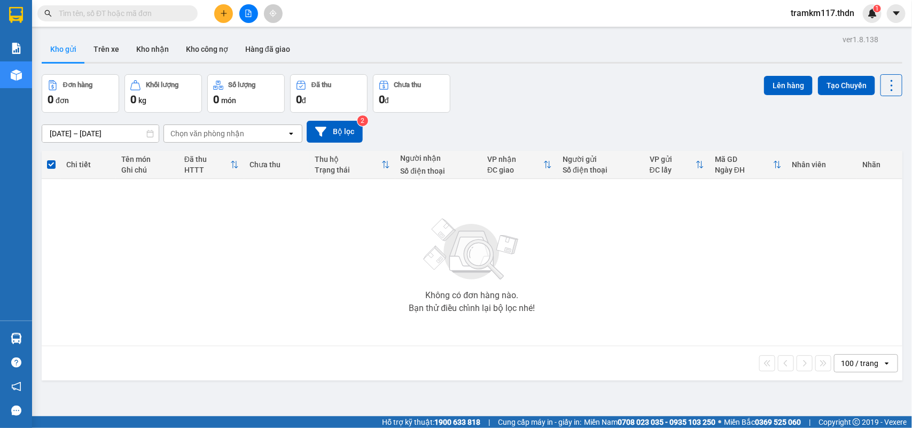
click at [49, 163] on span at bounding box center [51, 164] width 9 height 9
click at [51, 159] on input "checkbox" at bounding box center [51, 159] width 0 height 0
